Goal: Task Accomplishment & Management: Use online tool/utility

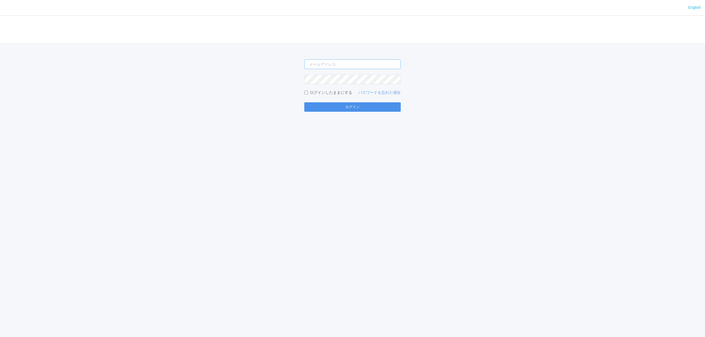
type input "[PERSON_NAME][EMAIL_ADDRESS][DOMAIN_NAME]"
click at [327, 104] on button "ログイン" at bounding box center [352, 106] width 96 height 9
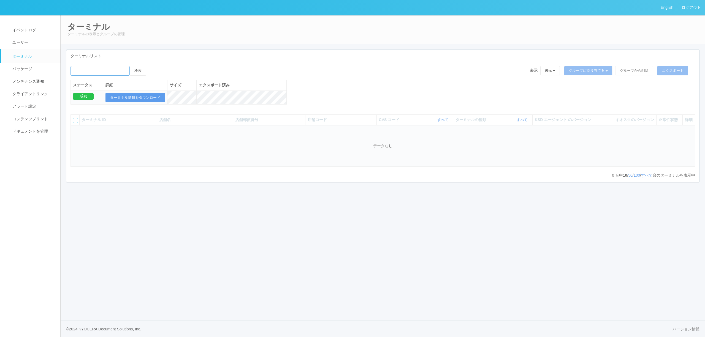
click at [86, 70] on input "emailSearch" at bounding box center [99, 71] width 59 height 10
click at [130, 66] on button "検索" at bounding box center [138, 71] width 17 height 10
click at [125, 71] on input "emailSearch" at bounding box center [99, 71] width 59 height 10
click at [130, 66] on button "検索" at bounding box center [138, 71] width 17 height 10
type input "[PERSON_NAME]"
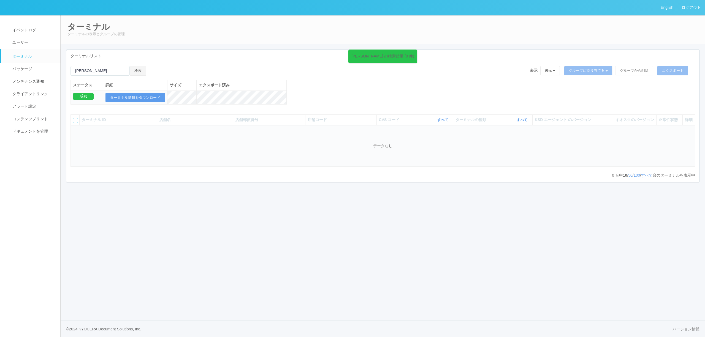
click at [140, 71] on button "検索" at bounding box center [138, 71] width 17 height 10
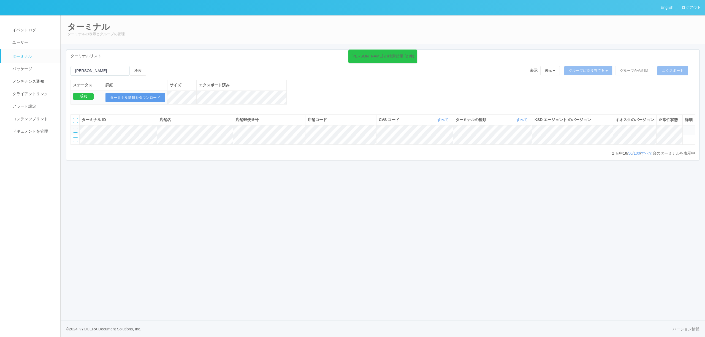
click at [685, 128] on icon at bounding box center [685, 128] width 0 height 0
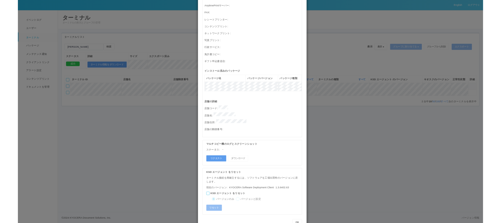
scroll to position [157, 0]
